Goal: Task Accomplishment & Management: Use online tool/utility

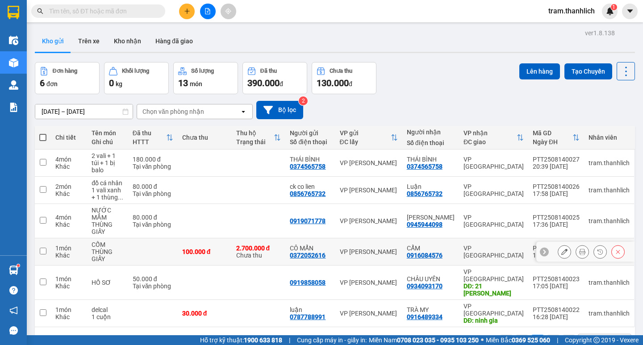
click at [561, 249] on icon at bounding box center [564, 252] width 6 height 6
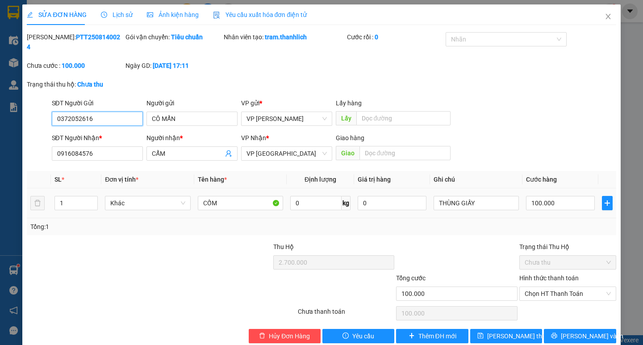
type input "0372052616"
type input "0916084576"
type input "2.700.000"
type input "100.000"
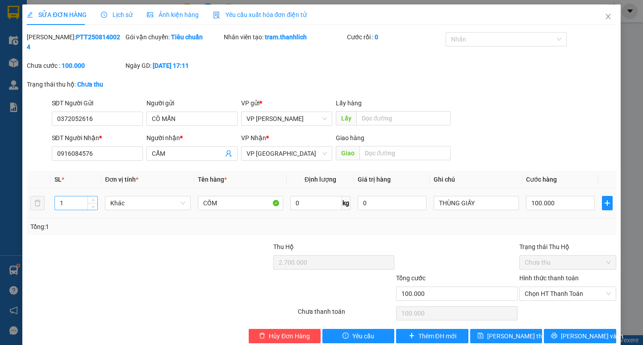
click at [71, 196] on input "1" at bounding box center [76, 202] width 42 height 13
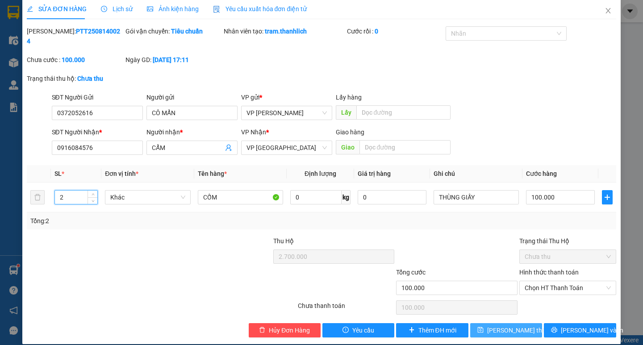
type input "2"
click at [495, 325] on span "[PERSON_NAME] thay đổi" at bounding box center [522, 330] width 71 height 10
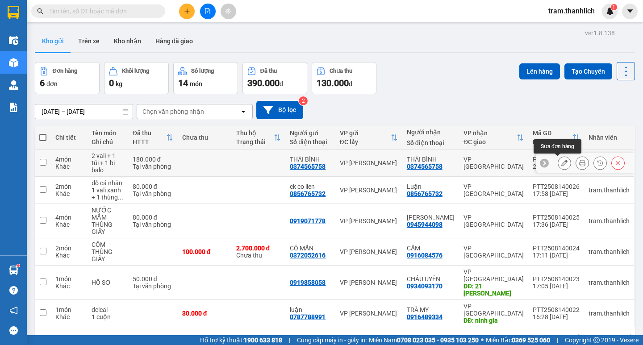
click at [561, 165] on icon at bounding box center [564, 163] width 6 height 6
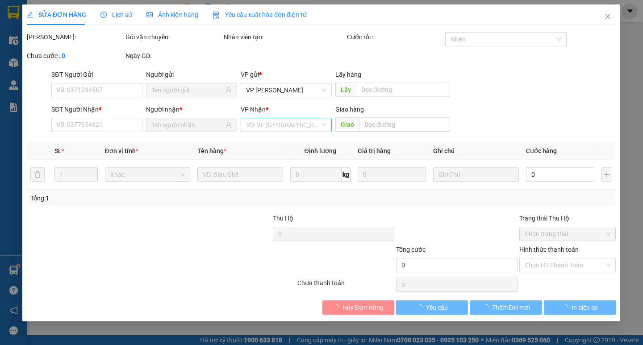
type input "0374565758"
type input "180.000"
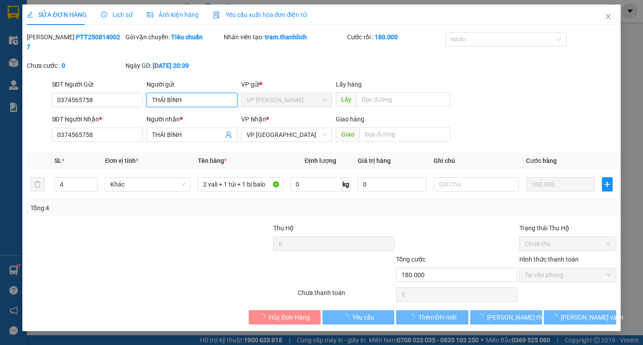
click at [182, 93] on input "THÁI BÌNH" at bounding box center [191, 100] width 91 height 14
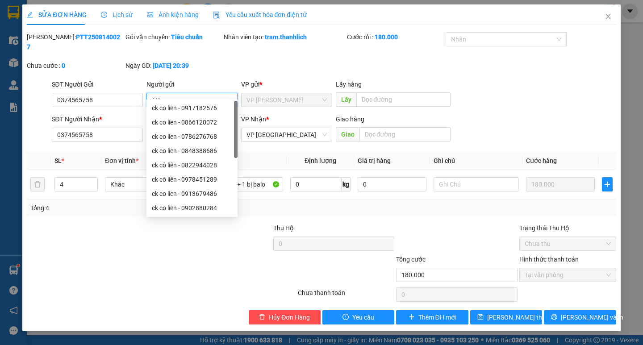
type input "T"
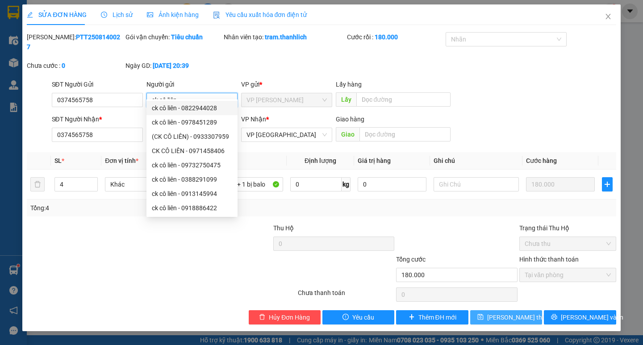
type input "ck cô liên"
click at [495, 312] on span "[PERSON_NAME] thay đổi" at bounding box center [522, 317] width 71 height 10
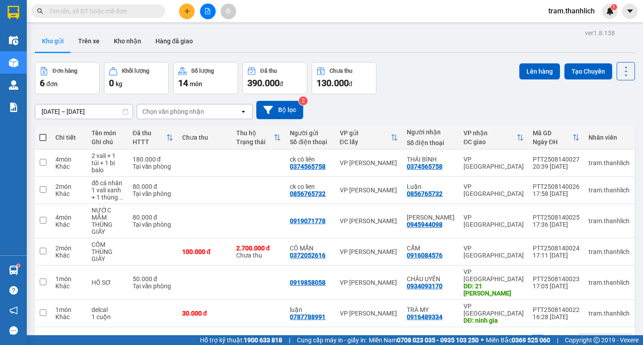
click at [85, 10] on input "text" at bounding box center [101, 11] width 105 height 10
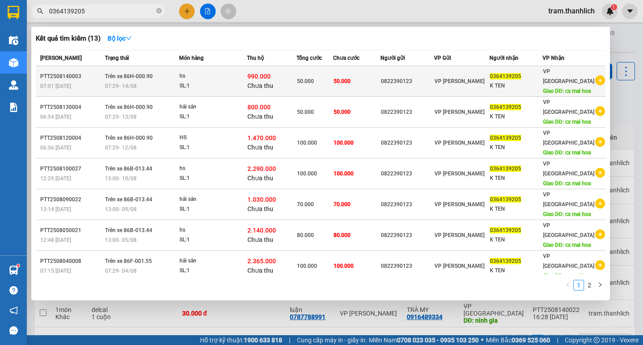
type input "0364139205"
click at [445, 79] on span "VP [PERSON_NAME]" at bounding box center [459, 81] width 50 height 6
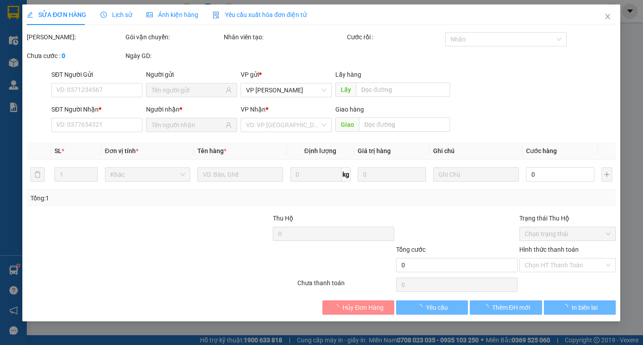
type input "0822390123"
type input "0364139205"
type input "cx mai hoa"
type input "990.000"
type input "50.000"
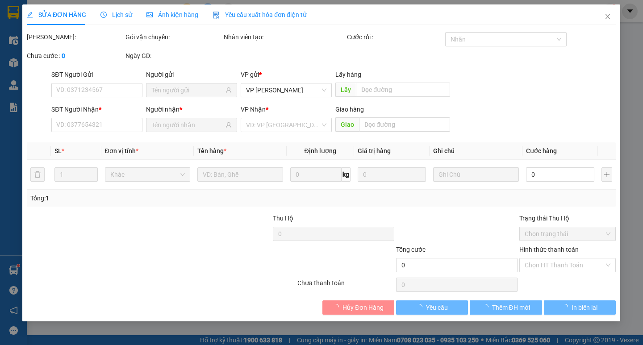
type input "50.000"
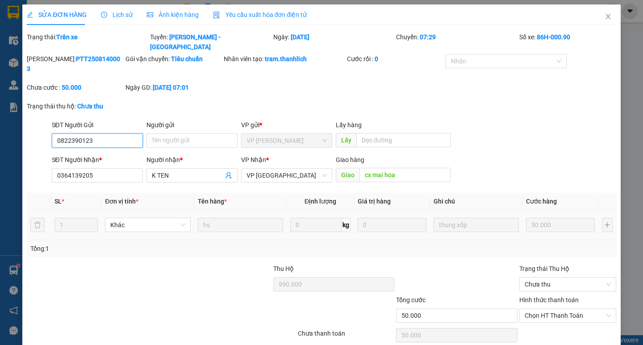
scroll to position [18, 0]
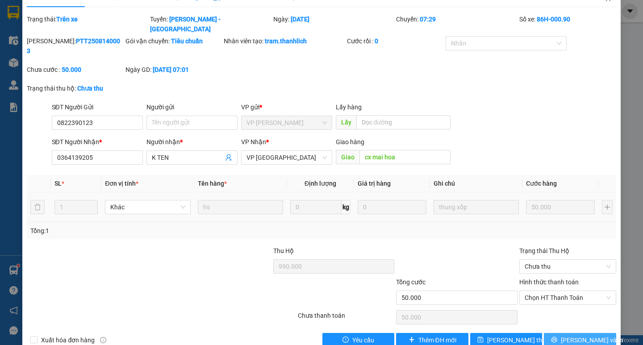
click at [571, 335] on span "[PERSON_NAME] và In" at bounding box center [592, 340] width 62 height 10
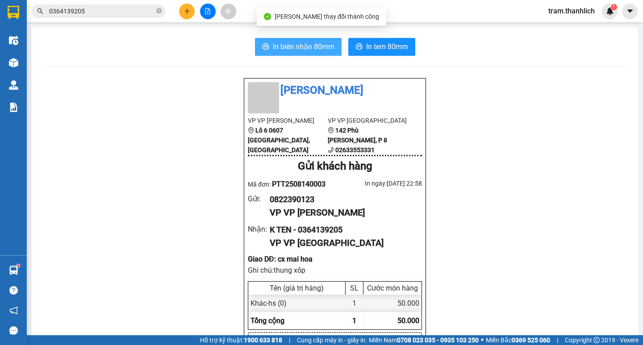
click at [317, 43] on span "In biên nhận 80mm" at bounding box center [304, 46] width 62 height 11
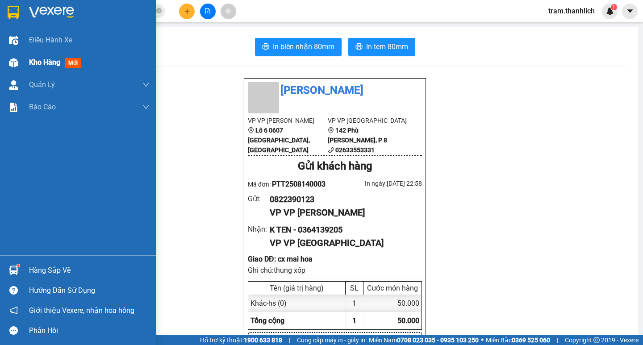
click at [14, 60] on img at bounding box center [13, 62] width 9 height 9
